Goal: Information Seeking & Learning: Learn about a topic

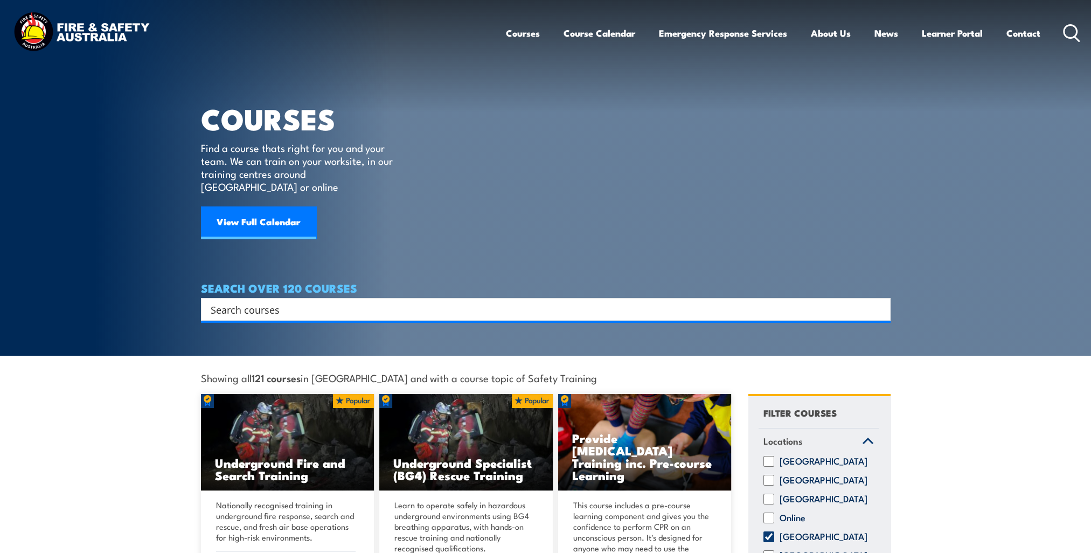
click at [287, 301] on input "Search input" at bounding box center [539, 309] width 656 height 16
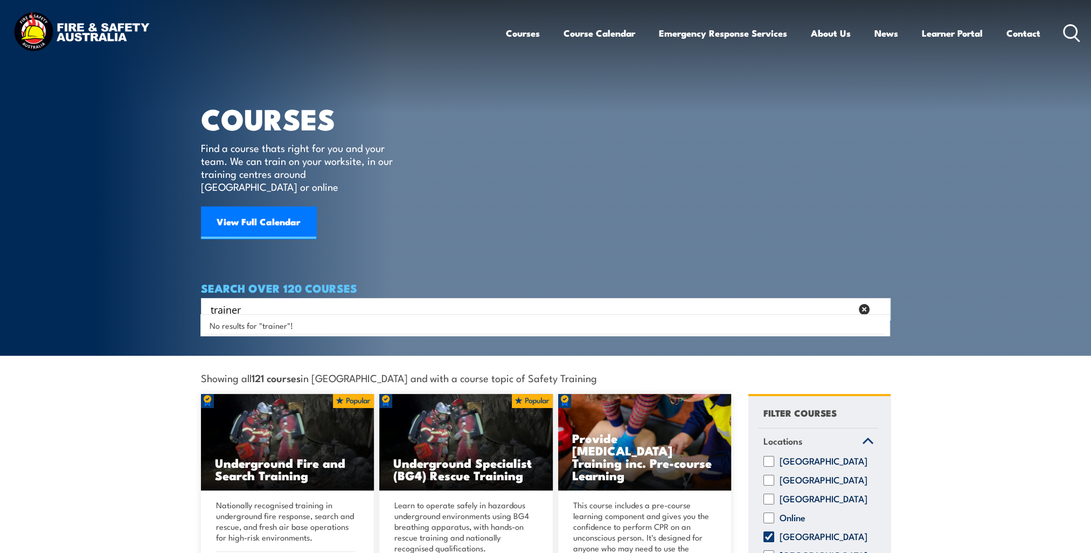
type input "trainer"
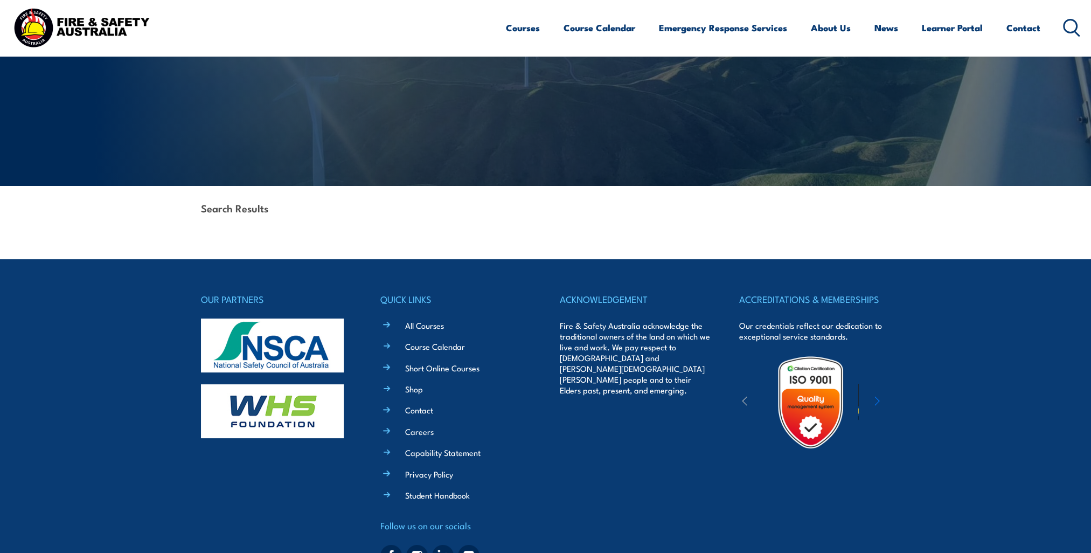
scroll to position [162, 0]
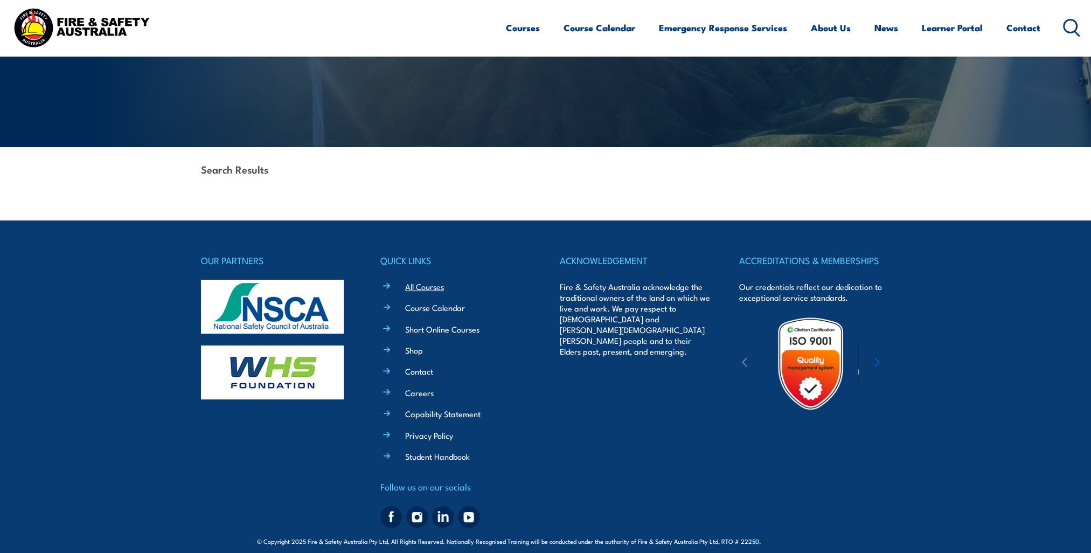
click at [418, 289] on link "All Courses" at bounding box center [424, 286] width 39 height 11
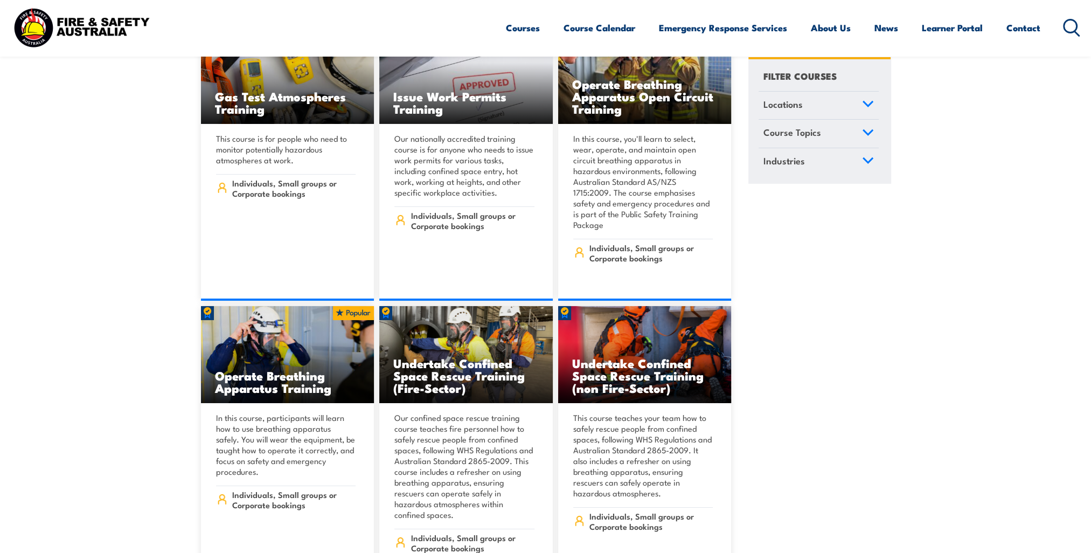
scroll to position [10344, 0]
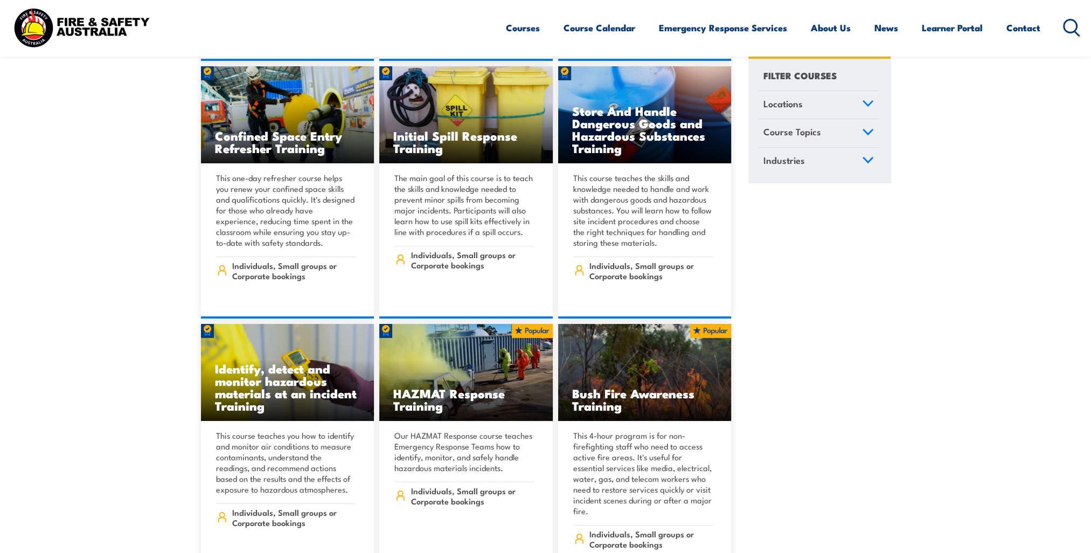
scroll to position [10829, 0]
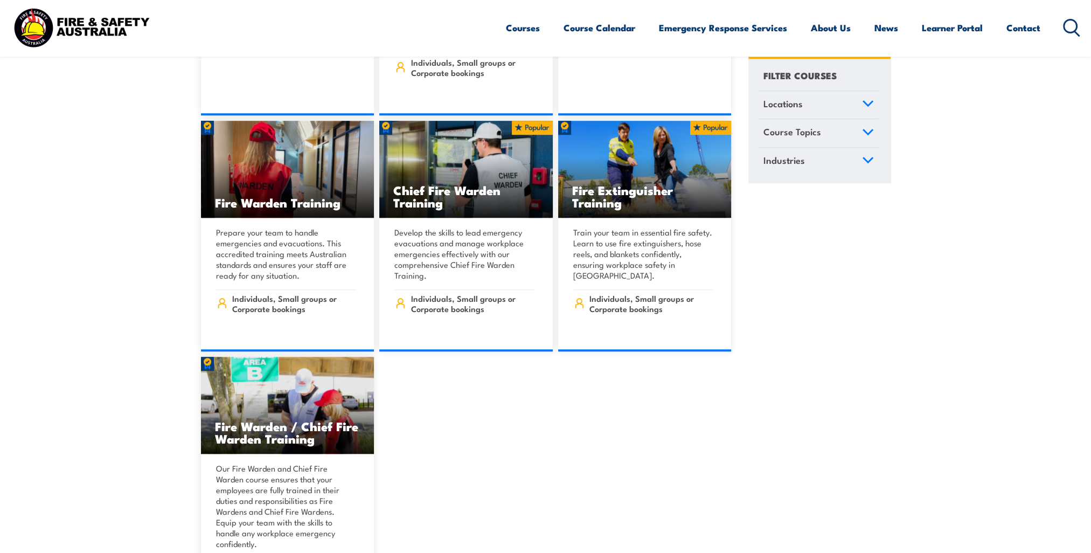
scroll to position [11960, 0]
